Goal: Information Seeking & Learning: Learn about a topic

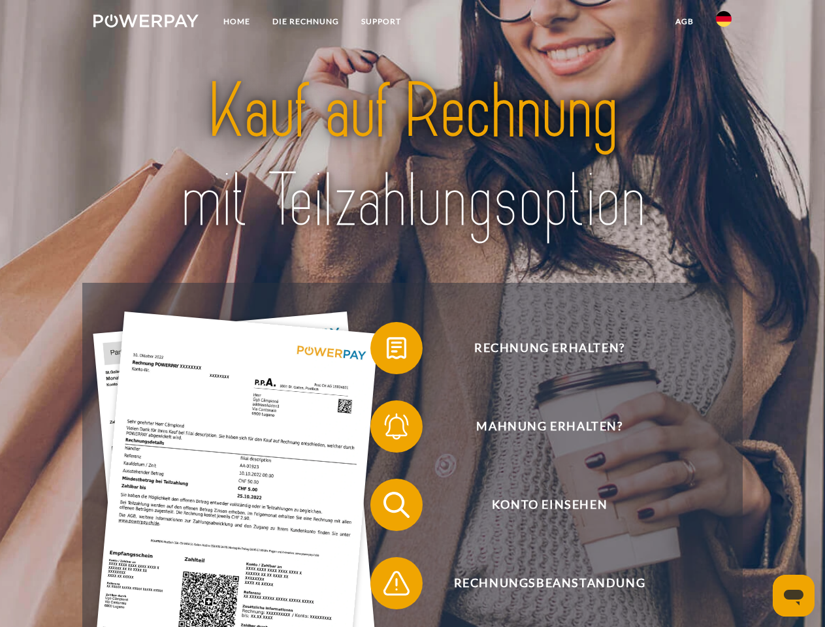
click at [146, 23] on img at bounding box center [145, 20] width 105 height 13
click at [723, 23] on img at bounding box center [724, 19] width 16 height 16
click at [684, 22] on link "agb" at bounding box center [684, 22] width 40 height 24
click at [387, 351] on span at bounding box center [376, 347] width 65 height 65
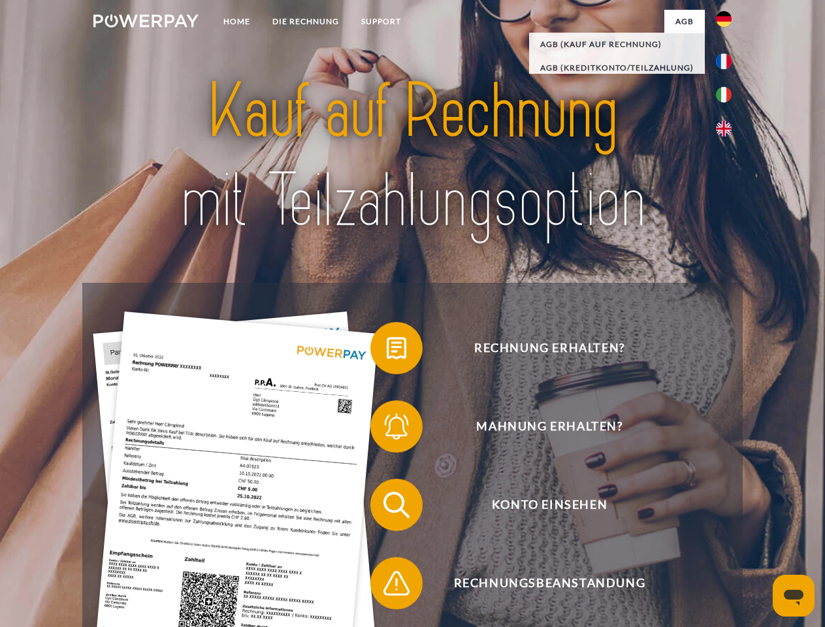
click at [387, 429] on span at bounding box center [376, 426] width 65 height 65
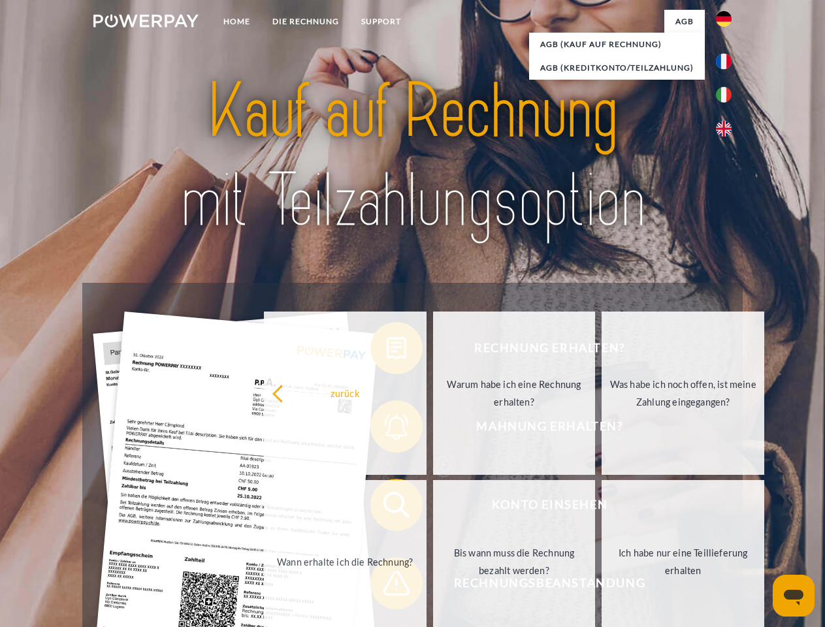
click at [433, 507] on link "Bis wann muss die Rechnung bezahlt werden?" at bounding box center [514, 561] width 163 height 163
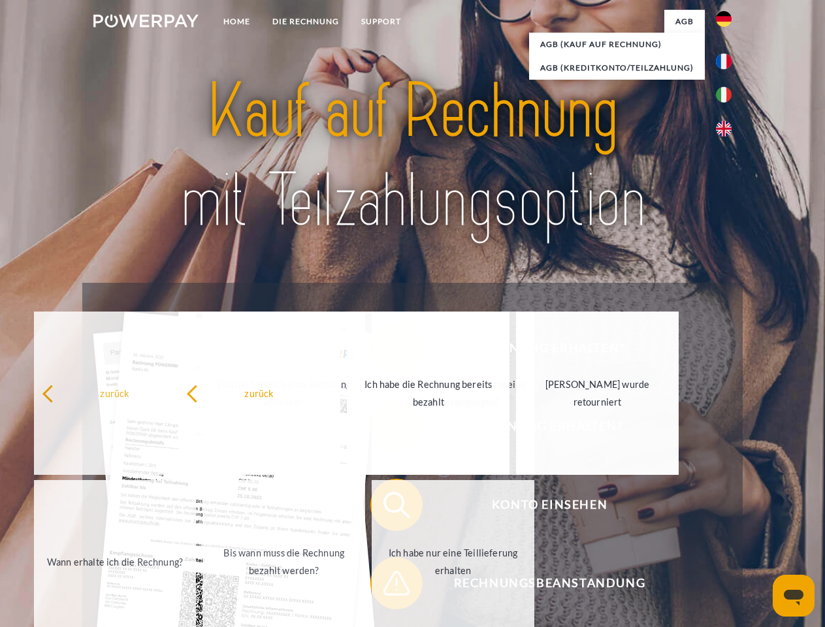
click at [387, 586] on span at bounding box center [376, 582] width 65 height 65
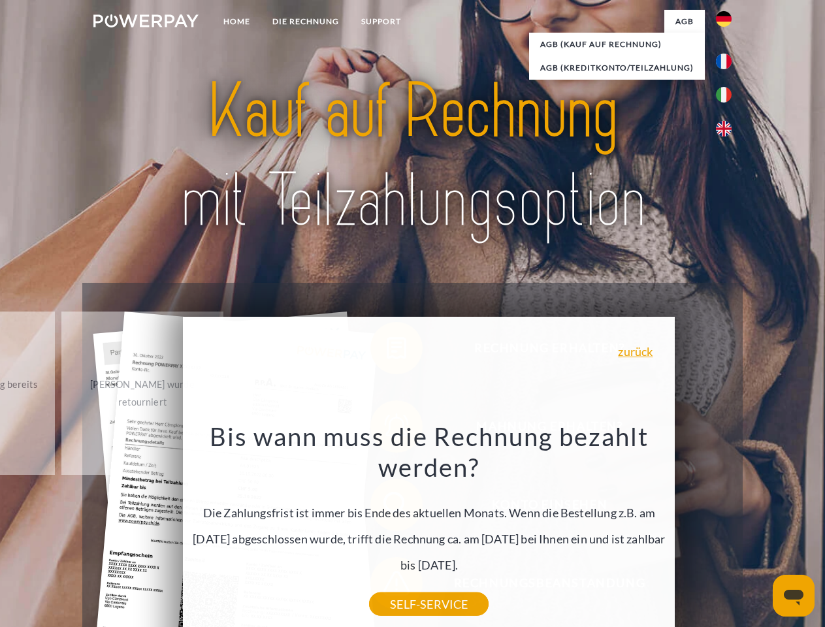
click at [793, 596] on icon "Messaging-Fenster öffnen" at bounding box center [794, 598] width 20 height 16
